Goal: Go to known website: Go to known website

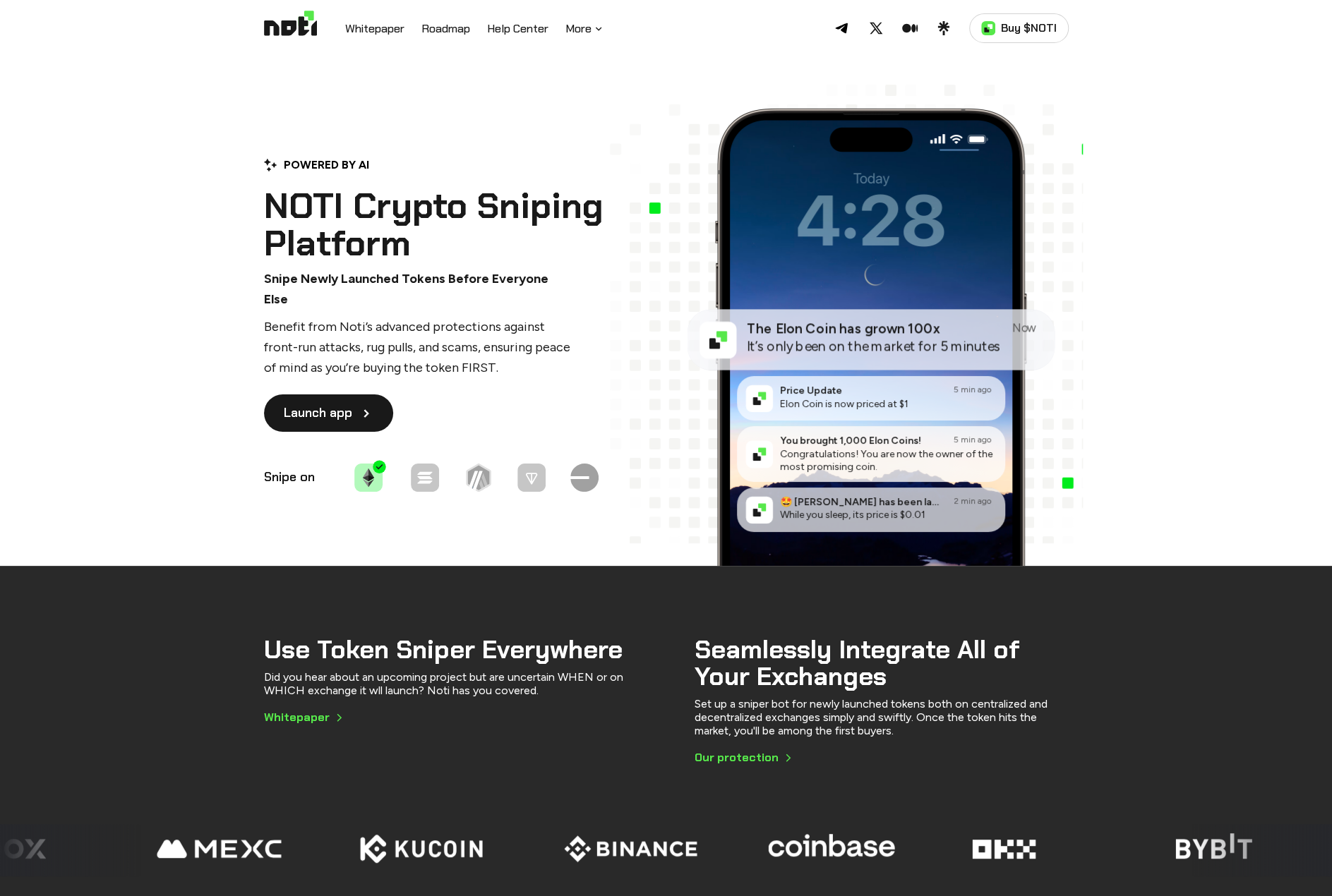
click at [372, 410] on link "Launch app" at bounding box center [328, 414] width 129 height 37
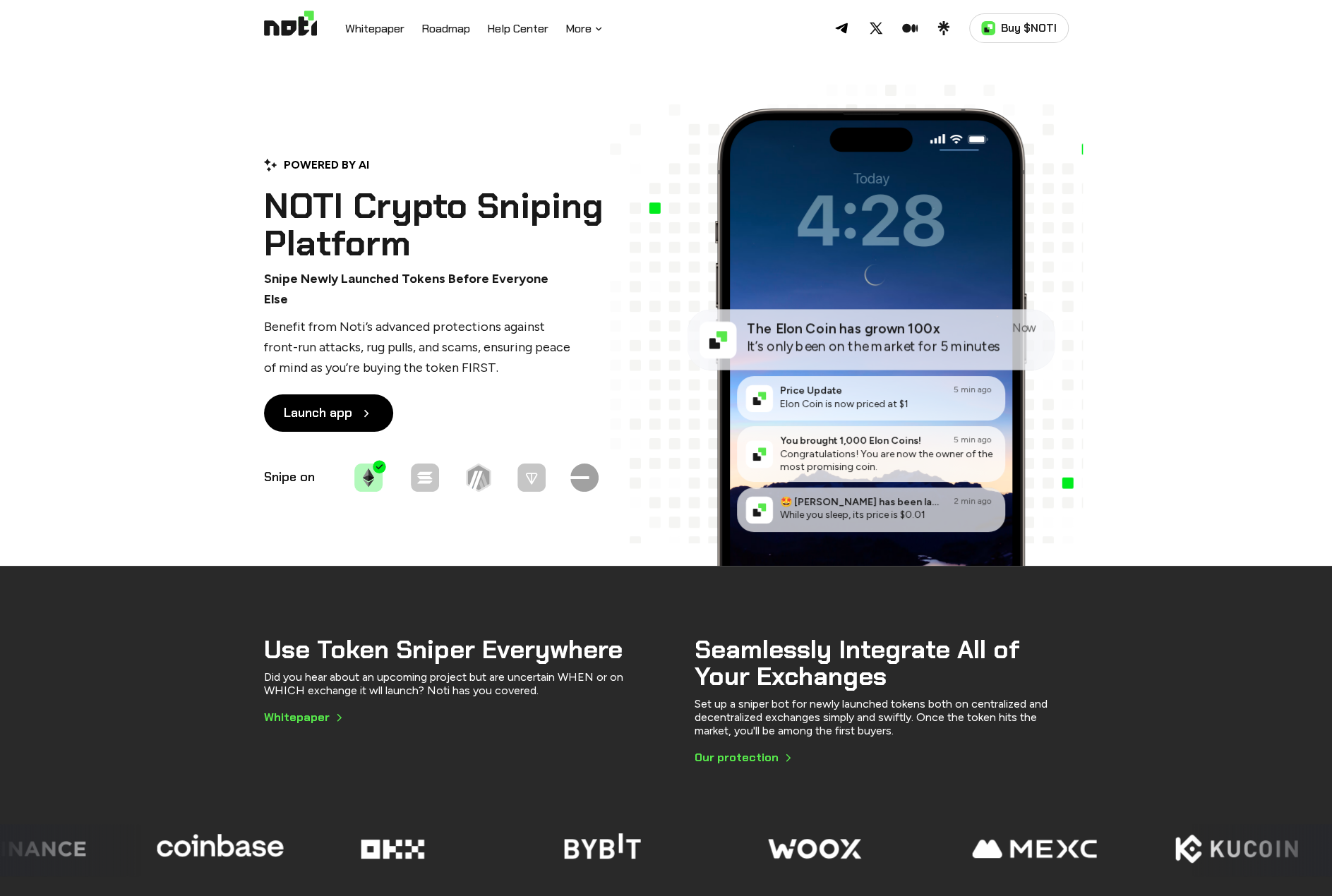
drag, startPoint x: 1130, startPoint y: 445, endPoint x: 1121, endPoint y: 440, distance: 10.3
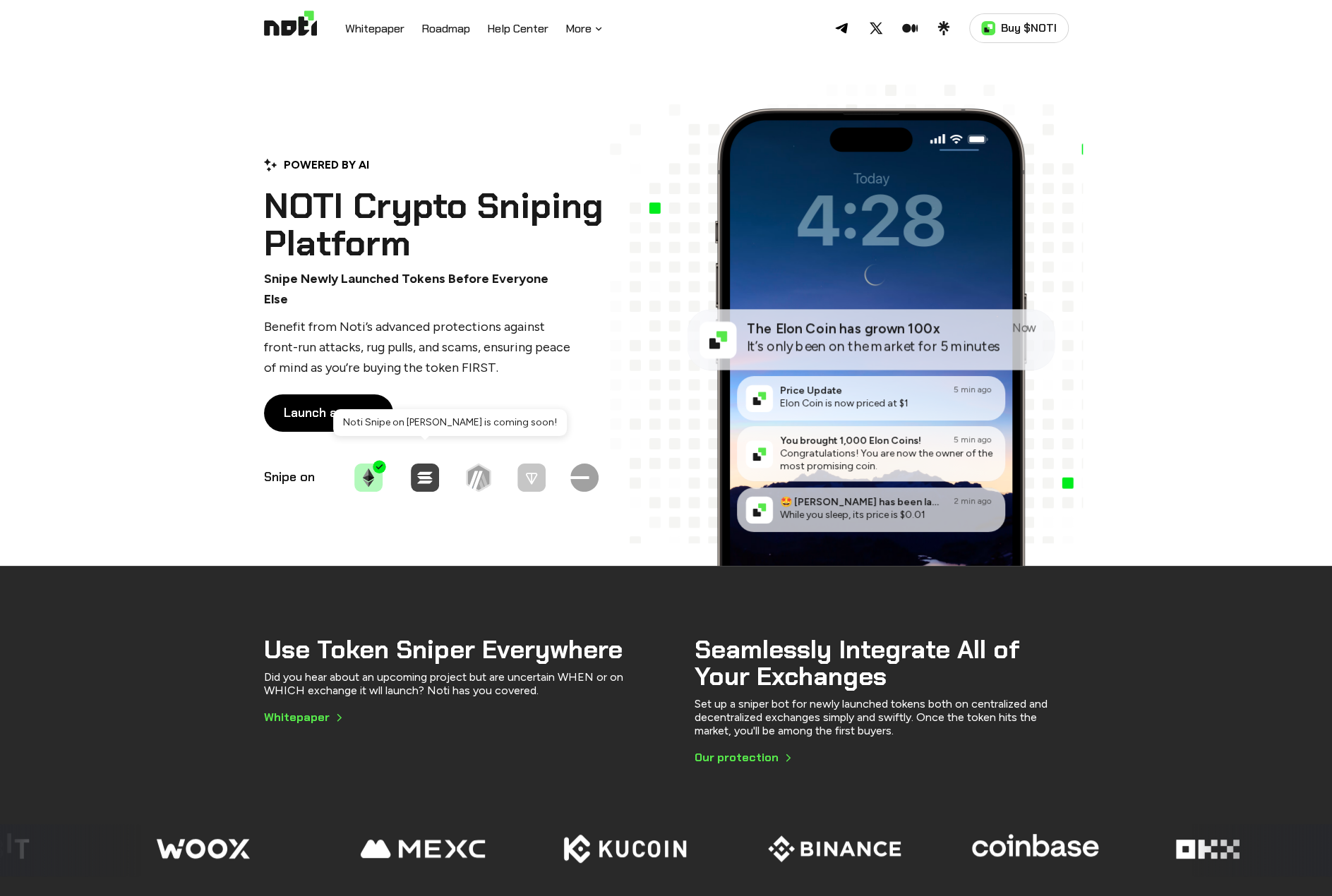
click at [422, 468] on img at bounding box center [424, 478] width 29 height 29
